Goal: Task Accomplishment & Management: Use online tool/utility

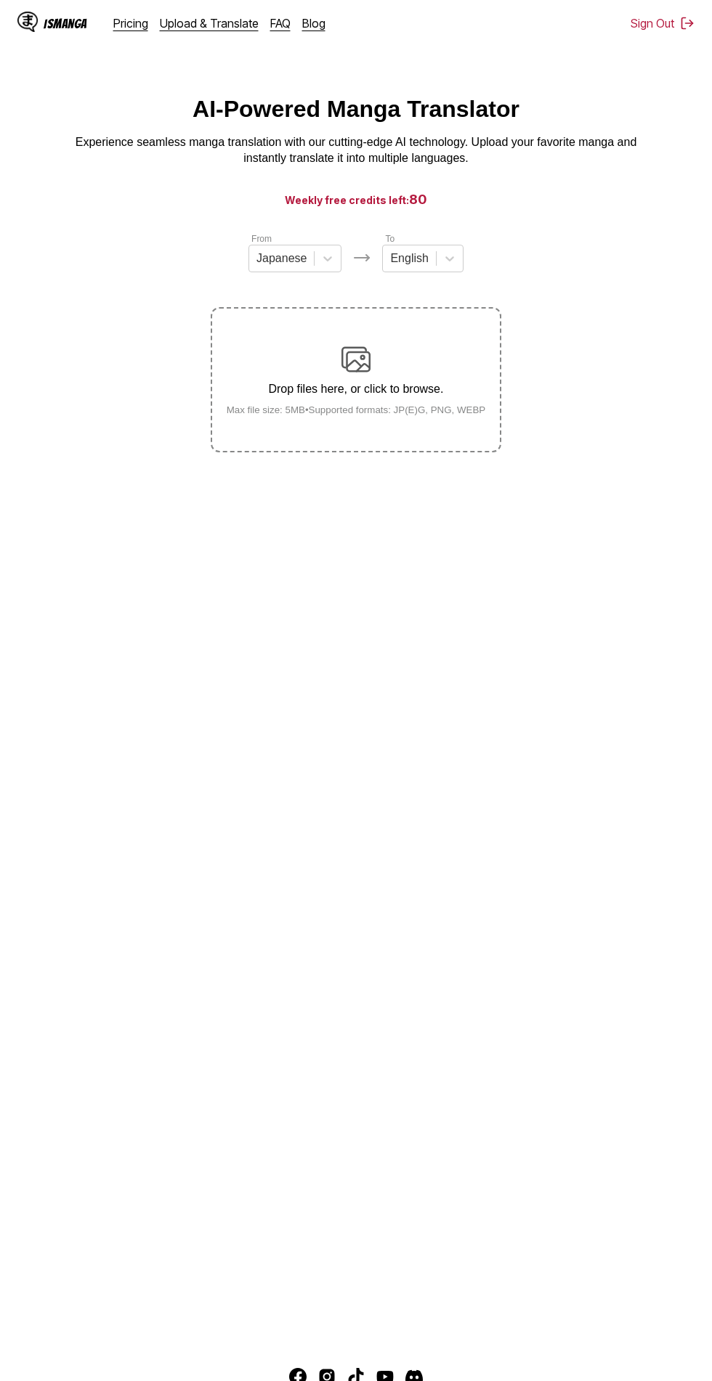
click at [306, 402] on div "Drop files here, or click to browse. Max file size: 5MB • Supported formats: JP…" at bounding box center [356, 380] width 282 height 70
click at [0, 0] on input "Drop files here, or click to browse. Max file size: 5MB • Supported formats: JP…" at bounding box center [0, 0] width 0 height 0
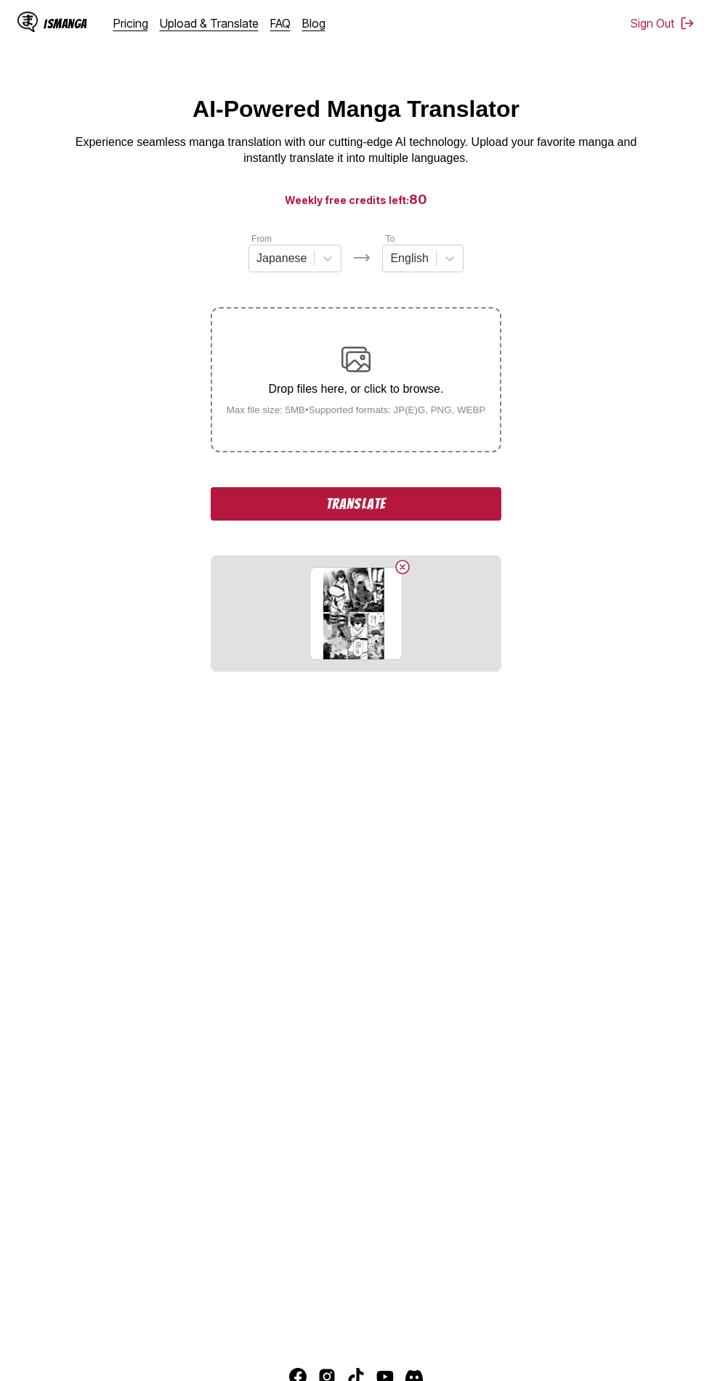
click at [449, 502] on button "Translate" at bounding box center [356, 503] width 290 height 33
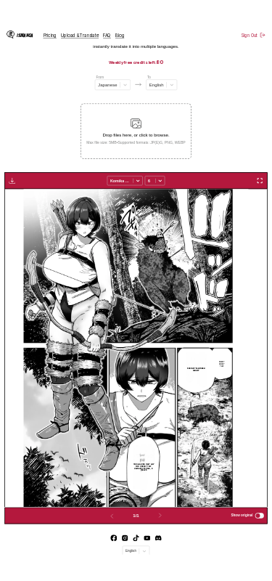
scroll to position [81, 0]
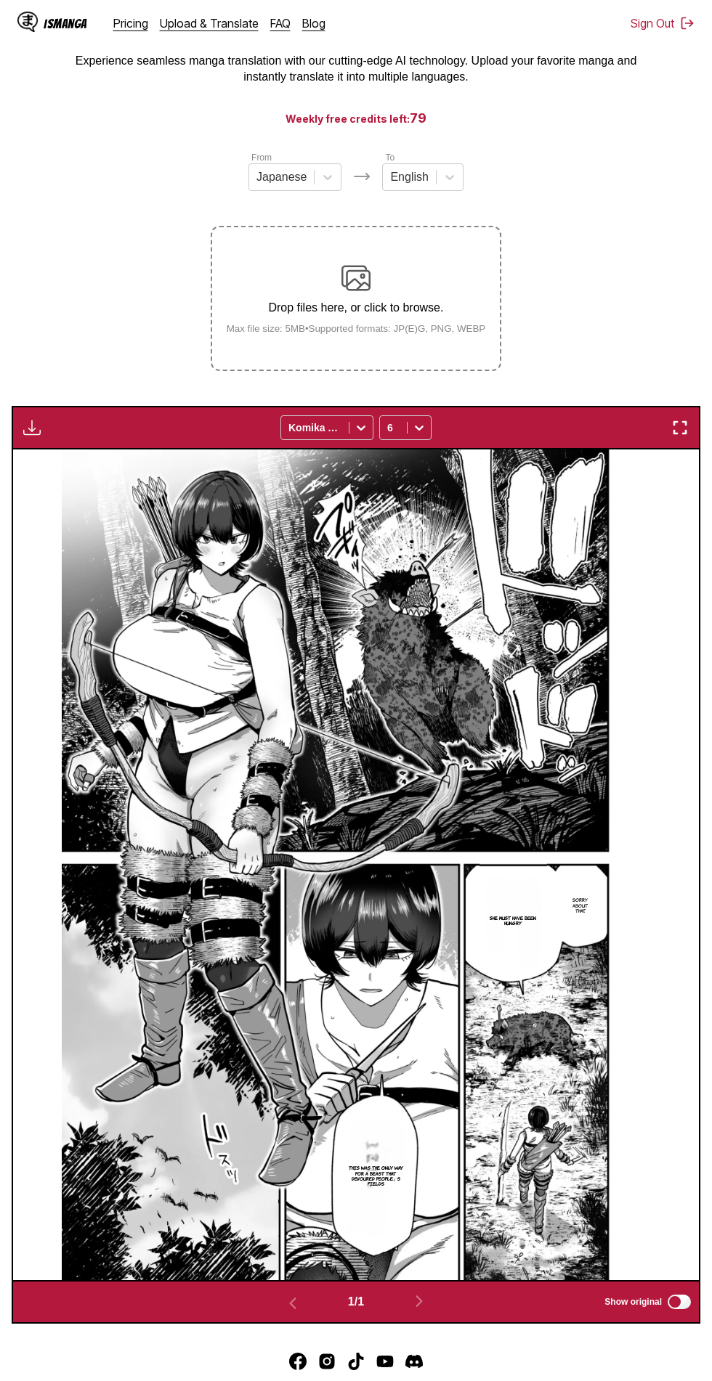
click at [668, 426] on button "button" at bounding box center [680, 427] width 26 height 19
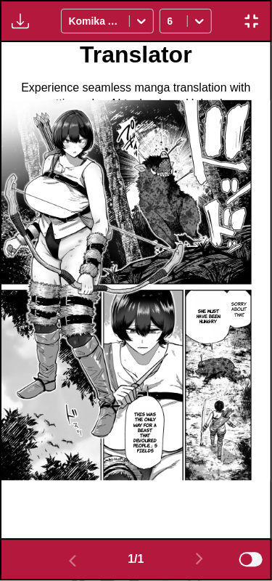
click at [246, 21] on img "button" at bounding box center [251, 20] width 17 height 17
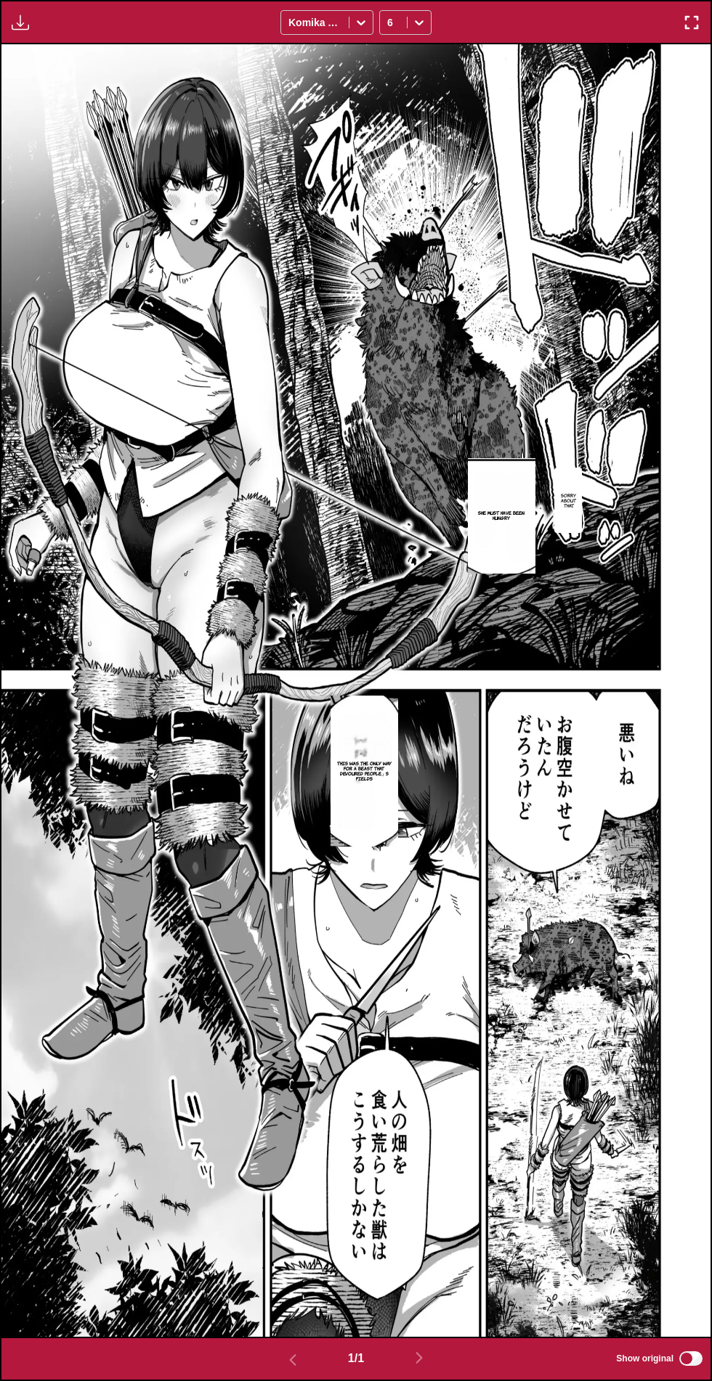
scroll to position [0, 0]
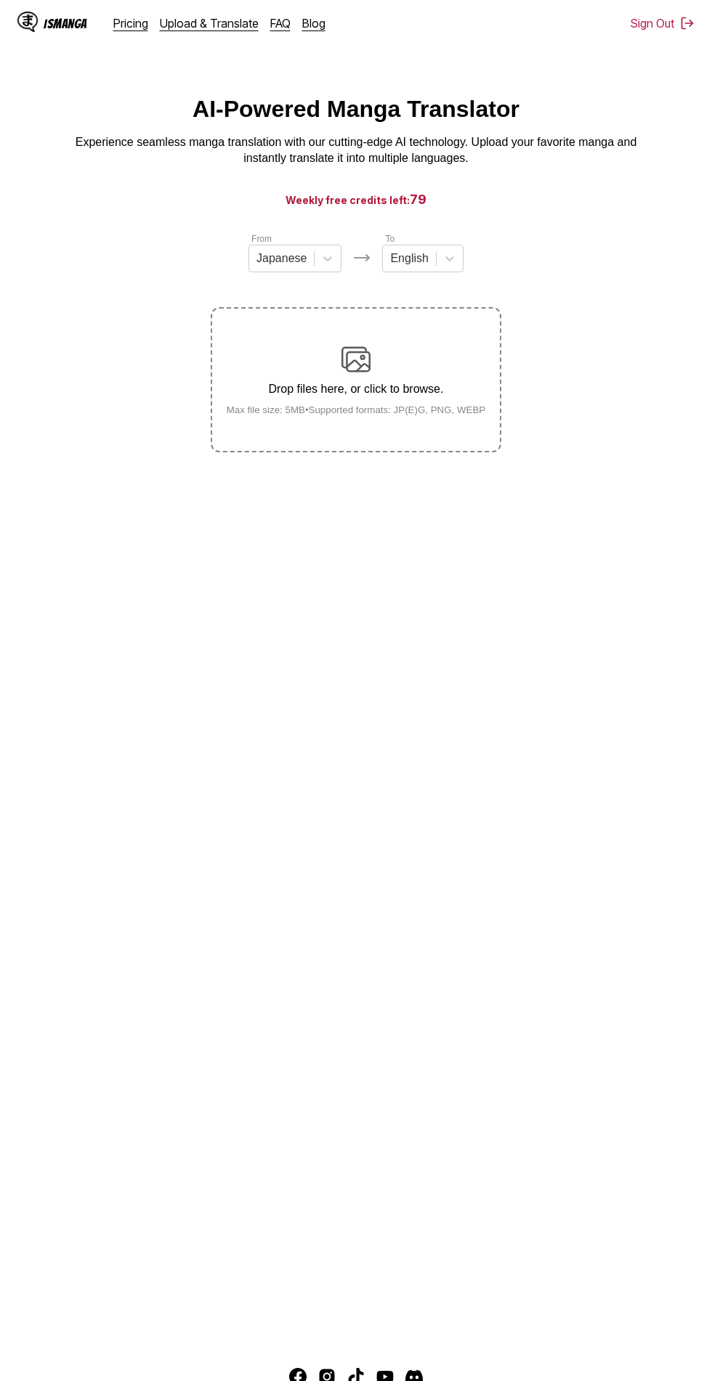
click at [425, 408] on small "Max file size: 5MB • Supported formats: JP(E)G, PNG, WEBP" at bounding box center [356, 409] width 282 height 11
click at [0, 0] on input "Drop files here, or click to browse. Max file size: 5MB • Supported formats: JP…" at bounding box center [0, 0] width 0 height 0
